Goal: Task Accomplishment & Management: Use online tool/utility

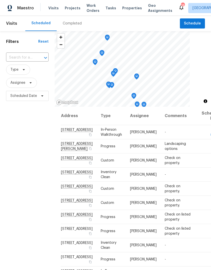
click at [126, 10] on span "Properties" at bounding box center [132, 8] width 20 height 5
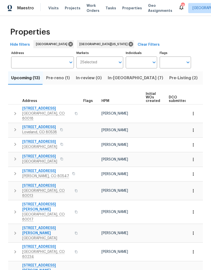
click at [169, 80] on span "Pre-Listing (2)" at bounding box center [183, 78] width 28 height 7
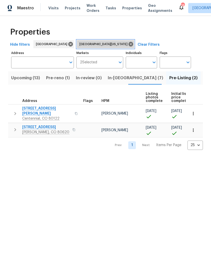
click at [128, 43] on icon at bounding box center [131, 44] width 6 height 6
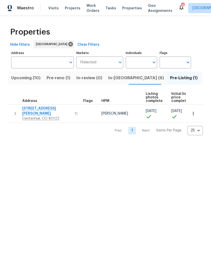
click at [203, 78] on span "Listed (62)" at bounding box center [214, 78] width 22 height 7
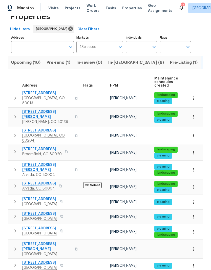
scroll to position [21, 0]
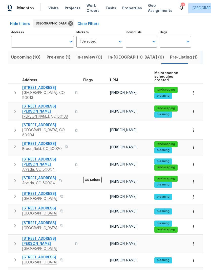
click at [56, 236] on span "[STREET_ADDRESS][PERSON_NAME]" at bounding box center [46, 241] width 49 height 10
click at [114, 60] on span "In-[GEOGRAPHIC_DATA] (6)" at bounding box center [136, 57] width 56 height 7
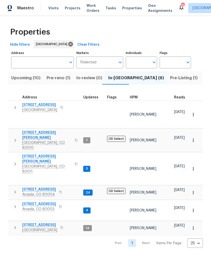
click at [132, 97] on span "HPM" at bounding box center [134, 98] width 8 height 4
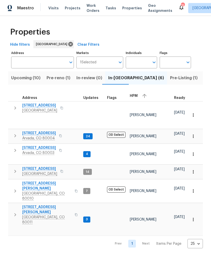
click at [37, 147] on span "5680 W 71st Ave" at bounding box center [39, 147] width 34 height 5
click at [59, 81] on span "Pre-reno (1)" at bounding box center [58, 78] width 24 height 7
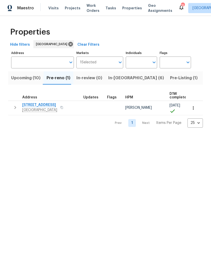
click at [40, 104] on span "[STREET_ADDRESS]" at bounding box center [39, 105] width 35 height 5
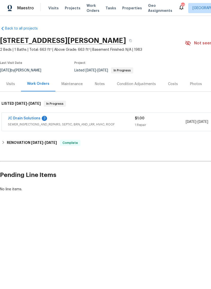
click at [100, 85] on div "Notes" at bounding box center [100, 84] width 10 height 5
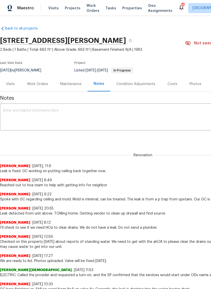
click at [125, 116] on textarea at bounding box center [142, 118] width 279 height 18
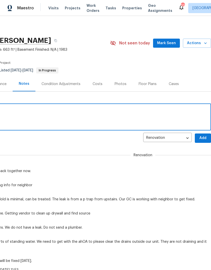
scroll to position [0, 75]
type textarea "Ready to BOM"
click at [202, 139] on span "Add" at bounding box center [203, 138] width 8 height 6
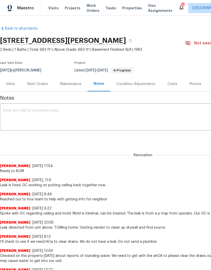
scroll to position [0, 0]
click at [36, 82] on div "Work Orders" at bounding box center [37, 84] width 21 height 5
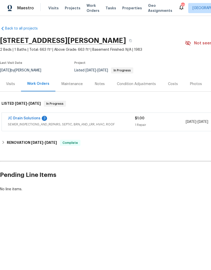
click at [24, 118] on link "JC Drain Solutions" at bounding box center [24, 119] width 33 height 4
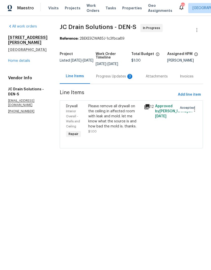
click at [111, 79] on div "Progress Updates 3" at bounding box center [114, 76] width 37 height 5
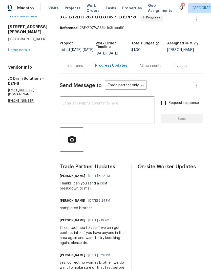
scroll to position [10, 0]
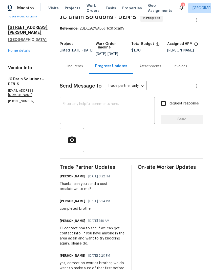
click at [116, 112] on textarea at bounding box center [107, 111] width 89 height 18
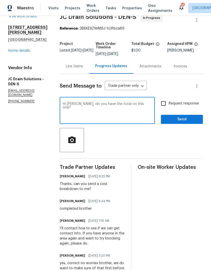
type textarea "Hi [PERSON_NAME], do you have the total on this one?"
click at [186, 121] on span "Send" at bounding box center [182, 119] width 34 height 6
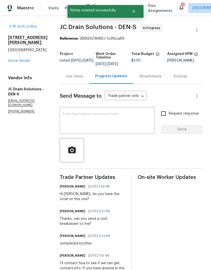
click at [19, 62] on link "Home details" at bounding box center [19, 61] width 22 height 4
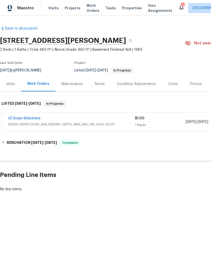
click at [28, 117] on link "JC Drain Solutions" at bounding box center [24, 119] width 33 height 4
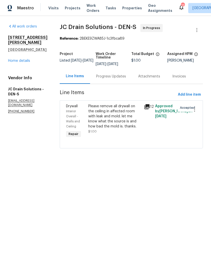
click at [118, 79] on div "Progress Updates" at bounding box center [111, 76] width 30 height 5
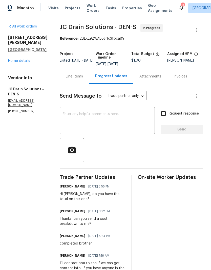
click at [20, 61] on link "Home details" at bounding box center [19, 61] width 22 height 4
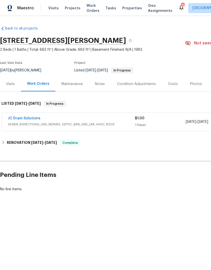
click at [89, 10] on span "Work Orders" at bounding box center [92, 8] width 13 height 10
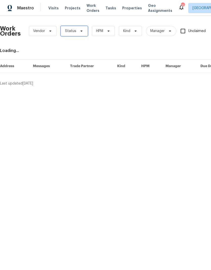
click at [81, 31] on icon at bounding box center [81, 31] width 2 height 1
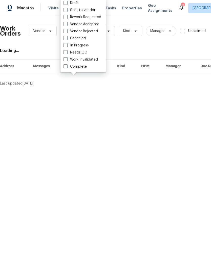
click at [79, 53] on label "Needs QC" at bounding box center [74, 52] width 23 height 5
click at [67, 53] on input "Needs QC" at bounding box center [64, 51] width 3 height 3
checkbox input "true"
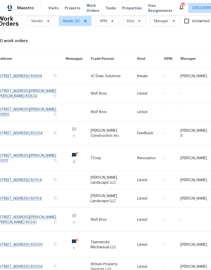
scroll to position [20, 0]
click at [113, 258] on link at bounding box center [113, 267] width 46 height 18
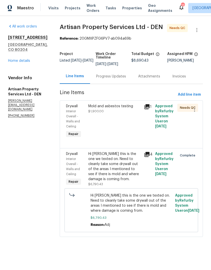
click at [115, 111] on div "Mold and asbestos testing $1,900.00" at bounding box center [114, 109] width 53 height 10
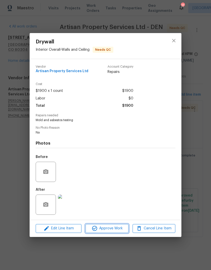
click at [112, 230] on span "Approve Work" at bounding box center [107, 229] width 40 height 6
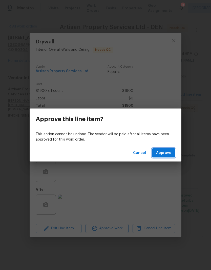
click at [165, 155] on span "Approve" at bounding box center [163, 153] width 15 height 6
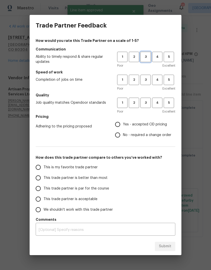
click at [144, 57] on span "3" at bounding box center [145, 57] width 9 height 6
click at [142, 77] on button "3" at bounding box center [145, 80] width 10 height 10
click at [142, 98] on button "3" at bounding box center [145, 103] width 10 height 10
click at [37, 189] on input "This trade partner is par for the course" at bounding box center [38, 188] width 11 height 11
radio input "true"
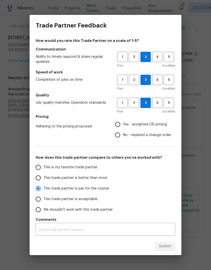
click at [114, 125] on input "Yes - accepted OD pricing" at bounding box center [117, 124] width 11 height 11
click at [161, 244] on span "Submit" at bounding box center [165, 247] width 12 height 6
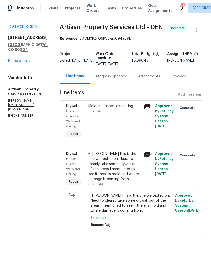
radio input "false"
click at [116, 160] on div "Hi Brandon this is the one we texted on. Need to cleanly take some drywall out …" at bounding box center [114, 167] width 53 height 30
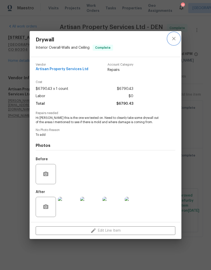
click at [176, 39] on icon "close" at bounding box center [174, 39] width 6 height 6
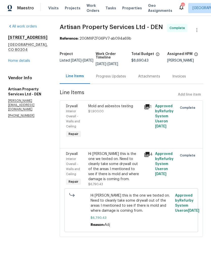
click at [23, 63] on link "Home details" at bounding box center [19, 61] width 22 height 4
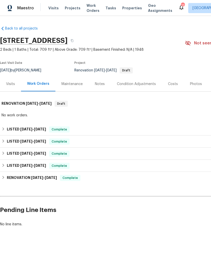
click at [90, 11] on span "Work Orders" at bounding box center [92, 8] width 13 height 10
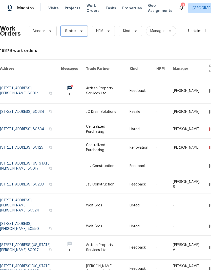
click at [80, 32] on icon at bounding box center [81, 31] width 4 height 4
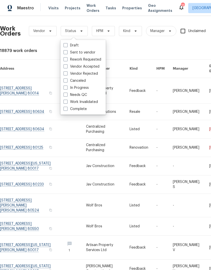
click at [79, 95] on label "Needs QC" at bounding box center [74, 94] width 23 height 5
click at [67, 95] on input "Needs QC" at bounding box center [64, 93] width 3 height 3
checkbox input "true"
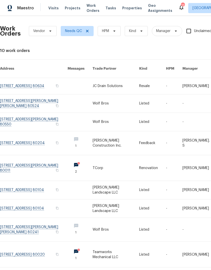
click at [69, 9] on span "Projects" at bounding box center [73, 8] width 16 height 5
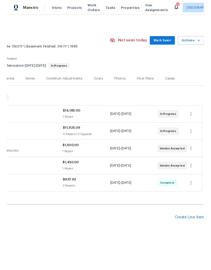
scroll to position [0, 75]
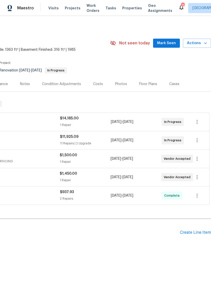
click at [197, 45] on span "Actions" at bounding box center [197, 43] width 20 height 6
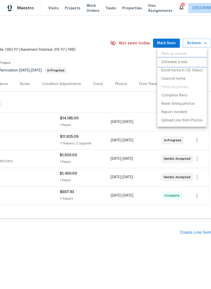
click at [177, 64] on p "Schedule a visit" at bounding box center [174, 62] width 26 height 5
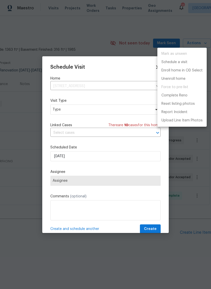
click at [90, 157] on div at bounding box center [105, 144] width 211 height 289
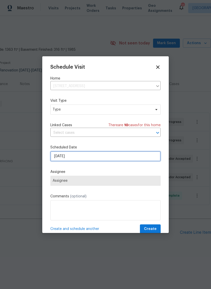
click at [101, 159] on input "[DATE]" at bounding box center [105, 156] width 110 height 10
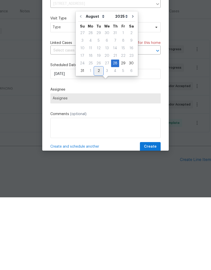
click at [100, 140] on div "2" at bounding box center [98, 143] width 8 height 7
type input "9/2/2025"
select select "8"
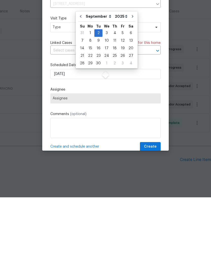
scroll to position [13, 0]
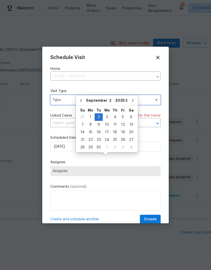
click at [69, 102] on span "Type" at bounding box center [102, 100] width 98 height 5
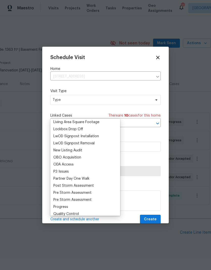
scroll to position [258, 0]
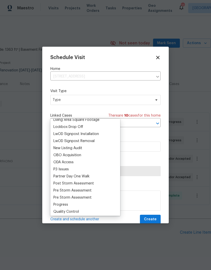
click at [67, 202] on div "Progress" at bounding box center [60, 204] width 15 height 5
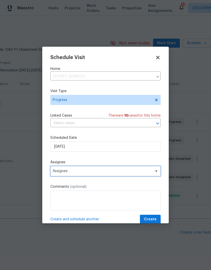
click at [155, 173] on icon at bounding box center [156, 171] width 4 height 4
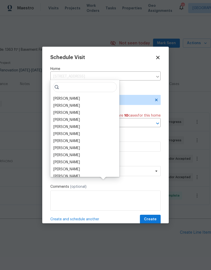
click at [76, 96] on div "[PERSON_NAME]" at bounding box center [66, 98] width 27 height 5
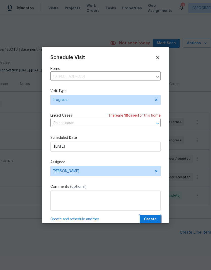
click at [153, 220] on span "Create" at bounding box center [150, 219] width 13 height 6
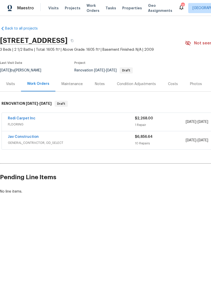
click at [28, 138] on link "Jav Construction" at bounding box center [23, 137] width 31 height 4
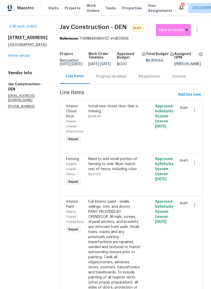
click at [20, 58] on link "Home details" at bounding box center [19, 56] width 22 height 4
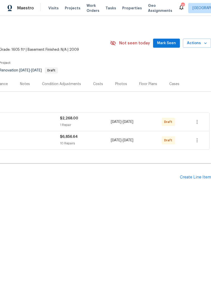
scroll to position [0, 75]
click at [193, 142] on button "button" at bounding box center [197, 140] width 12 height 12
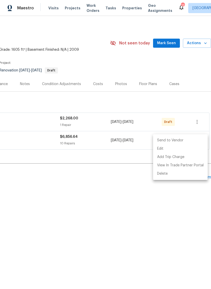
click at [176, 141] on li "Send to Vendor" at bounding box center [180, 140] width 55 height 8
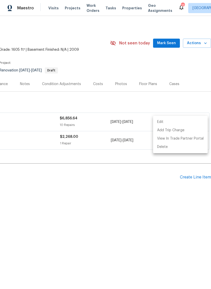
click at [150, 205] on div at bounding box center [105, 144] width 211 height 289
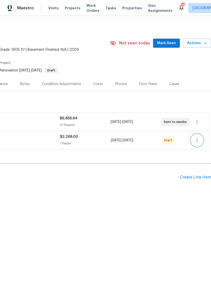
click at [195, 140] on icon "button" at bounding box center [197, 140] width 6 height 6
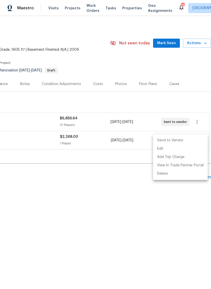
click at [175, 141] on li "Send to Vendor" at bounding box center [180, 140] width 55 height 8
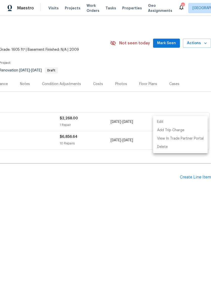
click at [155, 197] on div at bounding box center [105, 144] width 211 height 289
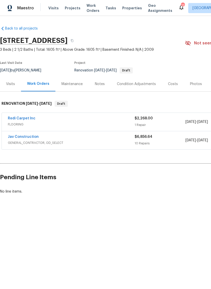
scroll to position [0, 0]
click at [29, 138] on link "Jav Construction" at bounding box center [23, 137] width 31 height 4
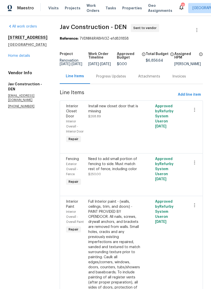
click at [21, 58] on link "Home details" at bounding box center [19, 56] width 22 height 4
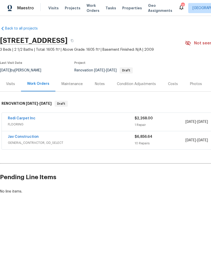
click at [99, 84] on div "Notes" at bounding box center [100, 84] width 10 height 5
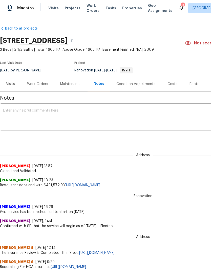
click at [131, 119] on textarea at bounding box center [142, 118] width 279 height 18
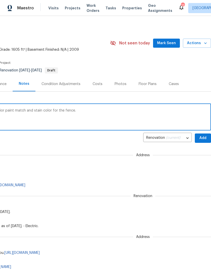
scroll to position [0, 75]
type textarea "GC starting tomorrow. Asking hoa about exterior paint match and stain color for…"
click at [200, 137] on span "Add" at bounding box center [203, 138] width 8 height 6
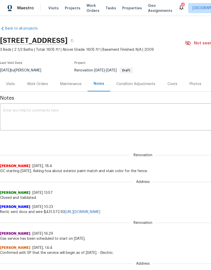
scroll to position [0, 0]
click at [37, 84] on div "Work Orders" at bounding box center [37, 84] width 21 height 5
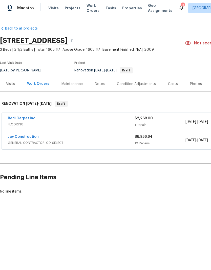
click at [25, 136] on link "Jav Construction" at bounding box center [23, 137] width 31 height 4
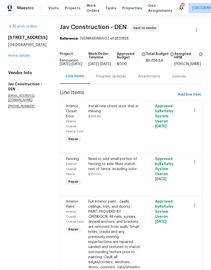
click at [17, 58] on link "Home details" at bounding box center [19, 56] width 22 height 4
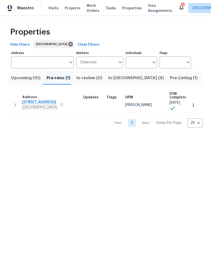
scroll to position [3, 0]
click at [170, 81] on span "Pre-Listing (1)" at bounding box center [184, 78] width 28 height 7
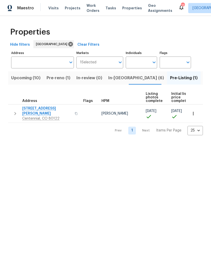
click at [26, 78] on span "Upcoming (10)" at bounding box center [25, 78] width 29 height 7
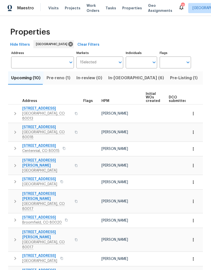
click at [71, 9] on span "Projects" at bounding box center [73, 8] width 16 height 5
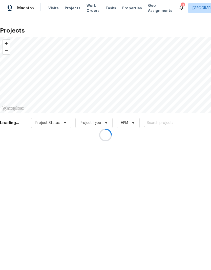
click at [163, 123] on div at bounding box center [105, 135] width 211 height 270
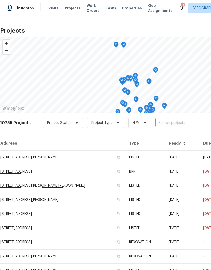
click at [169, 126] on input "text" at bounding box center [184, 123] width 58 height 8
type input "kendal"
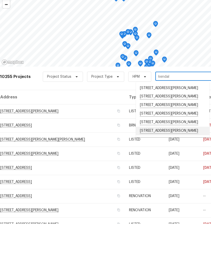
click at [173, 173] on li "[STREET_ADDRESS][PERSON_NAME]" at bounding box center [173, 177] width 74 height 9
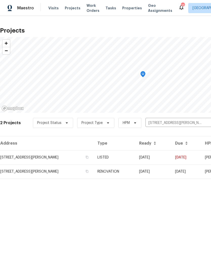
click at [126, 174] on td "RENOVATION" at bounding box center [113, 172] width 41 height 14
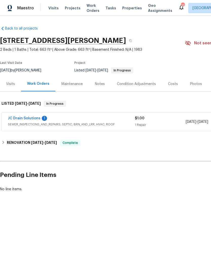
click at [20, 119] on link "JC Drain Solutions" at bounding box center [24, 119] width 33 height 4
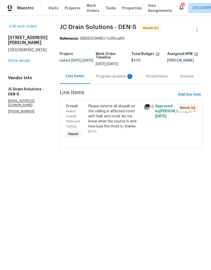
click at [118, 122] on div "Please remove all drywall on the ceiling in affected room with leak and mold. l…" at bounding box center [114, 116] width 53 height 25
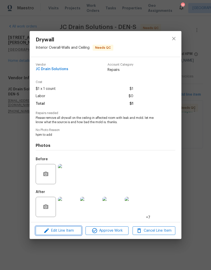
click at [71, 234] on span "Edit Line Item" at bounding box center [58, 231] width 43 height 6
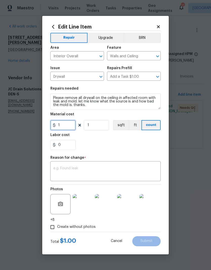
click at [69, 128] on input "1" at bounding box center [62, 125] width 25 height 10
type input "1500"
click at [126, 147] on div "0" at bounding box center [105, 145] width 110 height 10
click at [109, 173] on textarea at bounding box center [105, 172] width 104 height 11
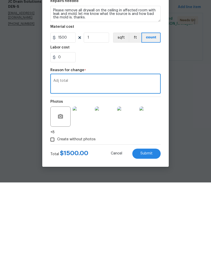
type textarea "Adj total"
click at [150, 239] on span "Submit" at bounding box center [146, 241] width 12 height 4
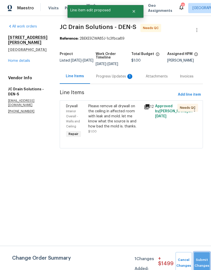
click at [198, 259] on button "Submit Changes" at bounding box center [201, 263] width 16 height 22
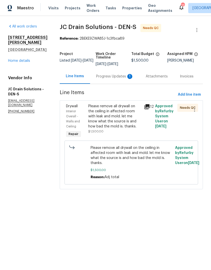
click at [108, 79] on div "Progress Updates 1" at bounding box center [114, 76] width 37 height 5
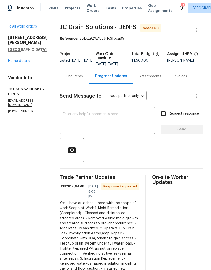
click at [110, 123] on textarea at bounding box center [107, 121] width 89 height 18
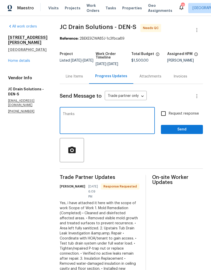
type textarea "Thanks"
click at [181, 133] on span "Send" at bounding box center [182, 130] width 34 height 6
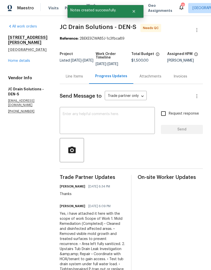
click at [18, 61] on link "Home details" at bounding box center [19, 61] width 22 height 4
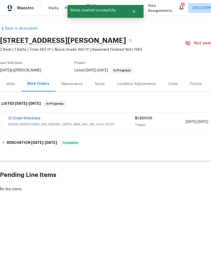
click at [25, 117] on link "JC Drain Solutions" at bounding box center [24, 119] width 33 height 4
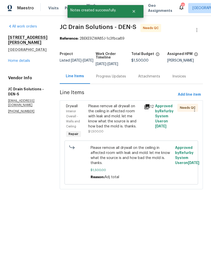
click at [123, 122] on div "Please remove all drywall on the ceiling in affected room with leak and mold. l…" at bounding box center [114, 116] width 53 height 25
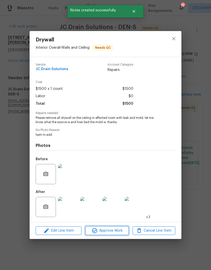
click at [114, 233] on span "Approve Work" at bounding box center [107, 231] width 40 height 6
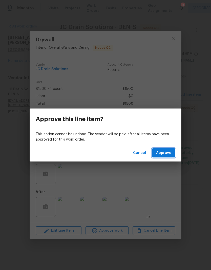
click at [165, 153] on span "Approve" at bounding box center [163, 153] width 15 height 6
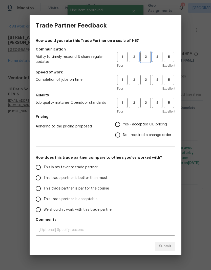
click at [147, 60] on span "3" at bounding box center [145, 57] width 9 height 6
click at [145, 82] on span "3" at bounding box center [145, 80] width 9 height 6
click at [145, 106] on span "3" at bounding box center [145, 103] width 9 height 6
click at [123, 126] on input "Yes - accepted OD pricing" at bounding box center [117, 124] width 11 height 11
radio input "true"
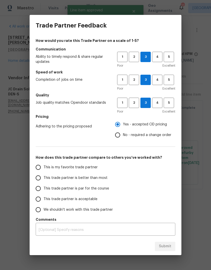
click at [40, 190] on input "This trade partner is par for the course" at bounding box center [38, 188] width 11 height 11
click at [164, 245] on span "Submit" at bounding box center [165, 247] width 12 height 6
radio input "true"
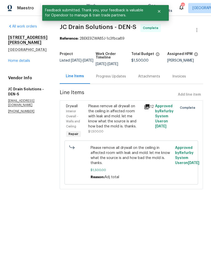
click at [16, 60] on link "Home details" at bounding box center [19, 61] width 22 height 4
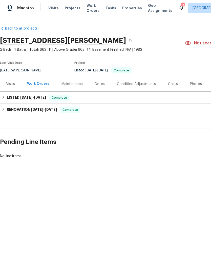
click at [87, 8] on span "Work Orders" at bounding box center [92, 8] width 13 height 10
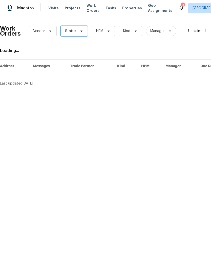
click at [79, 34] on span "Status" at bounding box center [74, 31] width 27 height 10
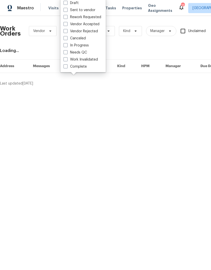
click at [68, 54] on label "Needs QC" at bounding box center [74, 52] width 23 height 5
click at [67, 53] on input "Needs QC" at bounding box center [64, 51] width 3 height 3
checkbox input "true"
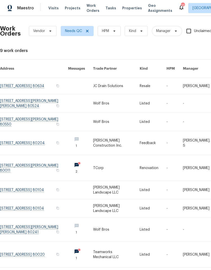
click at [72, 10] on span "Projects" at bounding box center [73, 8] width 16 height 5
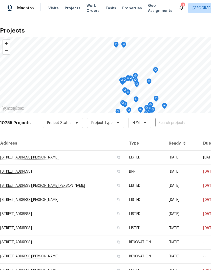
click at [166, 123] on input "text" at bounding box center [184, 123] width 58 height 8
type input "[PERSON_NAME]"
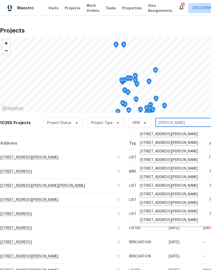
scroll to position [19, 0]
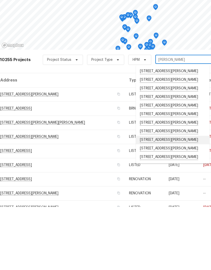
click at [181, 199] on li "[STREET_ADDRESS][PERSON_NAME]" at bounding box center [173, 203] width 74 height 9
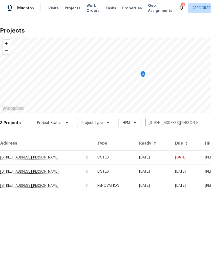
click at [135, 184] on td "RENOVATION" at bounding box center [113, 186] width 41 height 14
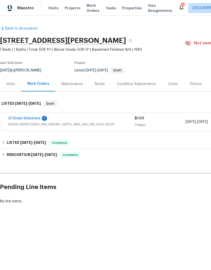
click at [26, 120] on link "JC Drain Solutions" at bounding box center [24, 119] width 33 height 4
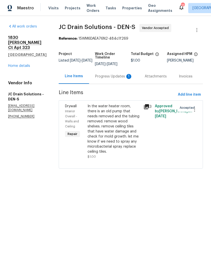
click at [130, 128] on div "In the water heater room, there is an old pump that needs removed and the tubin…" at bounding box center [113, 129] width 53 height 51
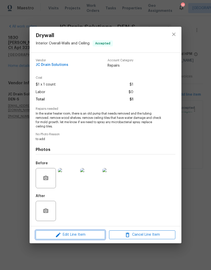
click at [86, 237] on span "Edit Line Item" at bounding box center [70, 235] width 66 height 6
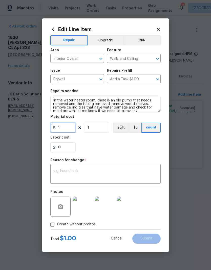
click at [68, 129] on input "1" at bounding box center [62, 128] width 25 height 10
type input "1100"
click at [124, 148] on div "0" at bounding box center [105, 147] width 110 height 10
click at [117, 174] on textarea at bounding box center [105, 174] width 104 height 11
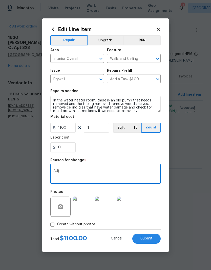
type textarea "Adj"
click at [137, 146] on div "0" at bounding box center [105, 147] width 110 height 10
click at [145, 238] on span "Submit" at bounding box center [146, 239] width 12 height 4
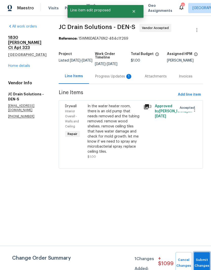
click at [196, 261] on button "Submit Changes" at bounding box center [201, 263] width 16 height 22
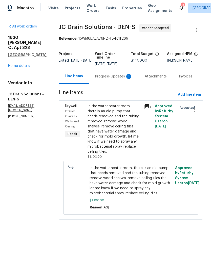
click at [109, 79] on div "Progress Updates 1" at bounding box center [113, 76] width 37 height 5
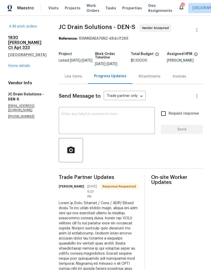
click at [113, 122] on textarea at bounding box center [107, 121] width 90 height 18
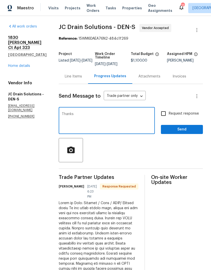
type textarea "Thanks"
click at [184, 133] on span "Send" at bounding box center [182, 130] width 34 height 6
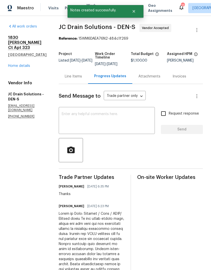
click at [14, 64] on link "Home details" at bounding box center [19, 66] width 22 height 4
